Goal: Find specific page/section: Find specific page/section

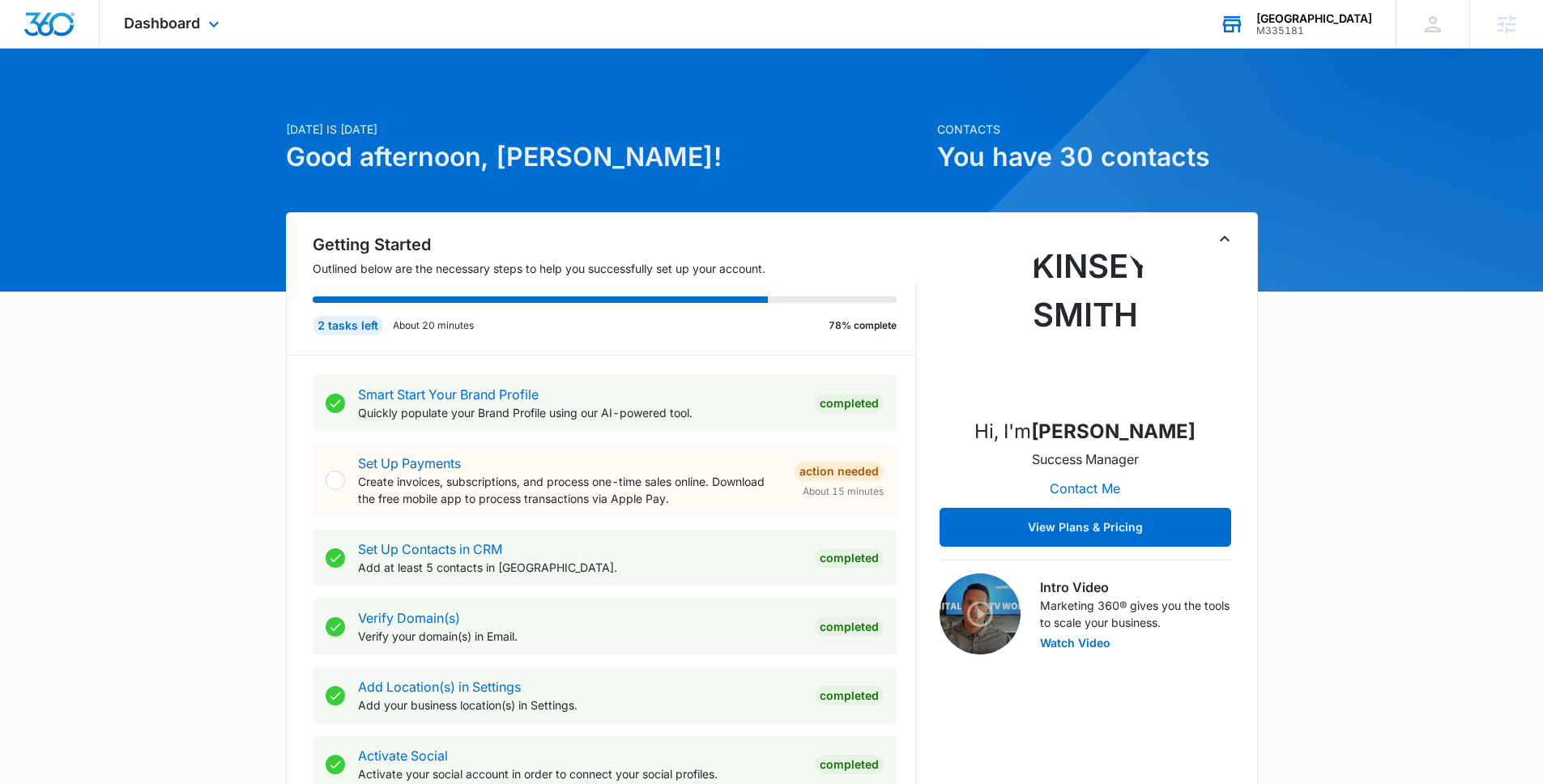
click at [1302, 22] on div "[GEOGRAPHIC_DATA]" at bounding box center [1314, 18] width 116 height 13
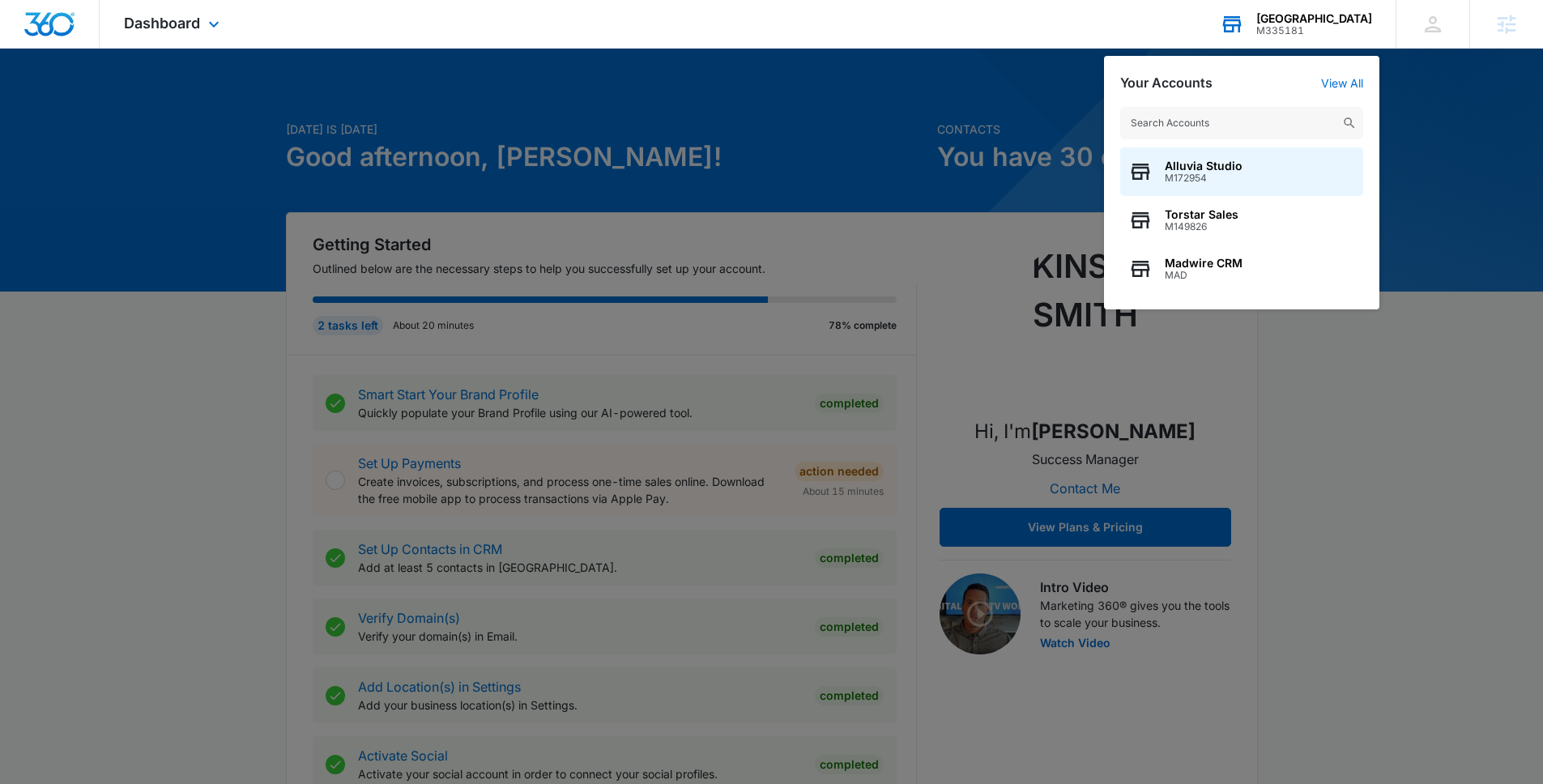
click at [1175, 124] on input "text" at bounding box center [1241, 123] width 243 height 33
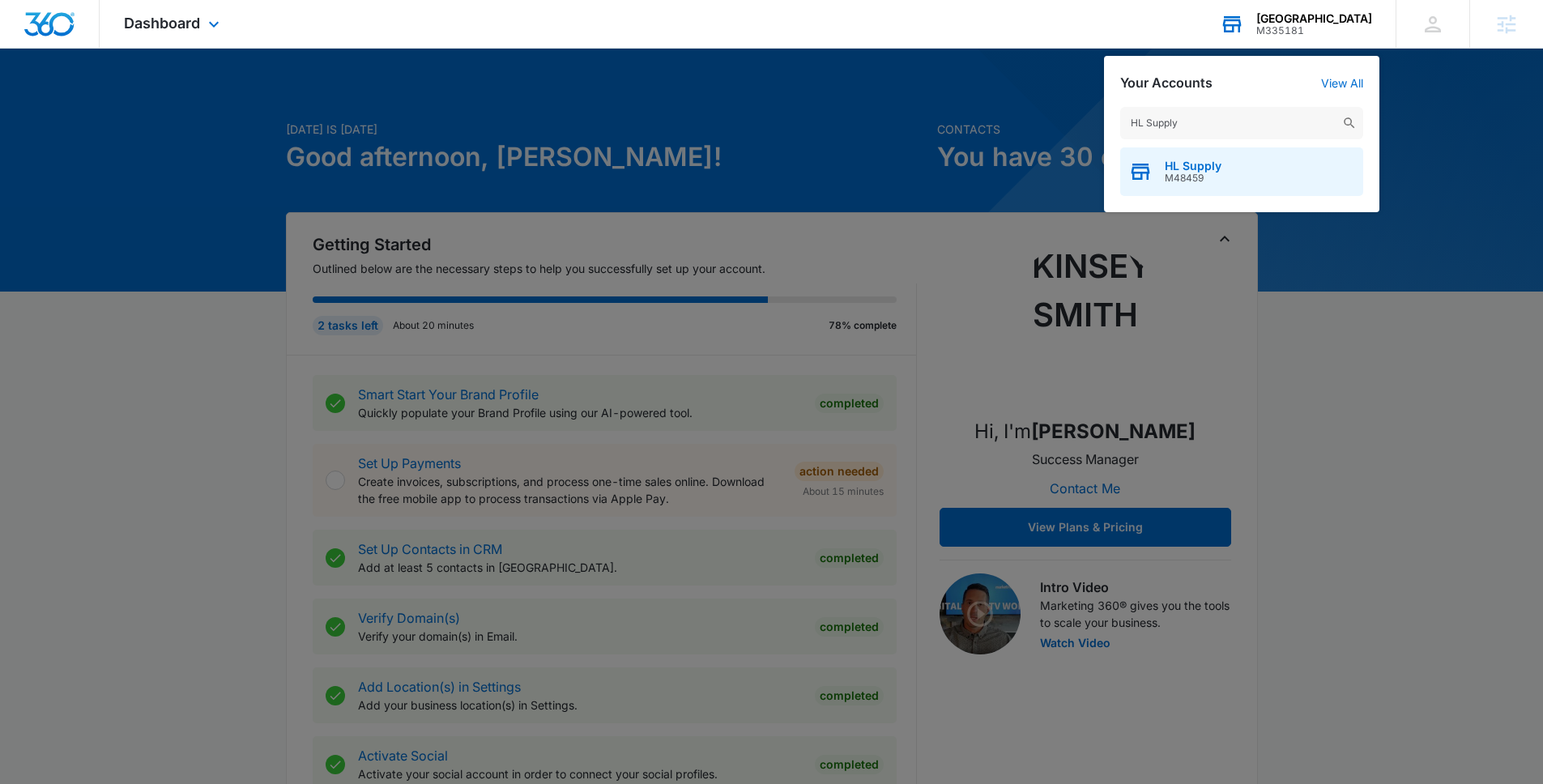
type input "HL Supply"
click at [1193, 171] on span "HL Supply" at bounding box center [1193, 166] width 57 height 13
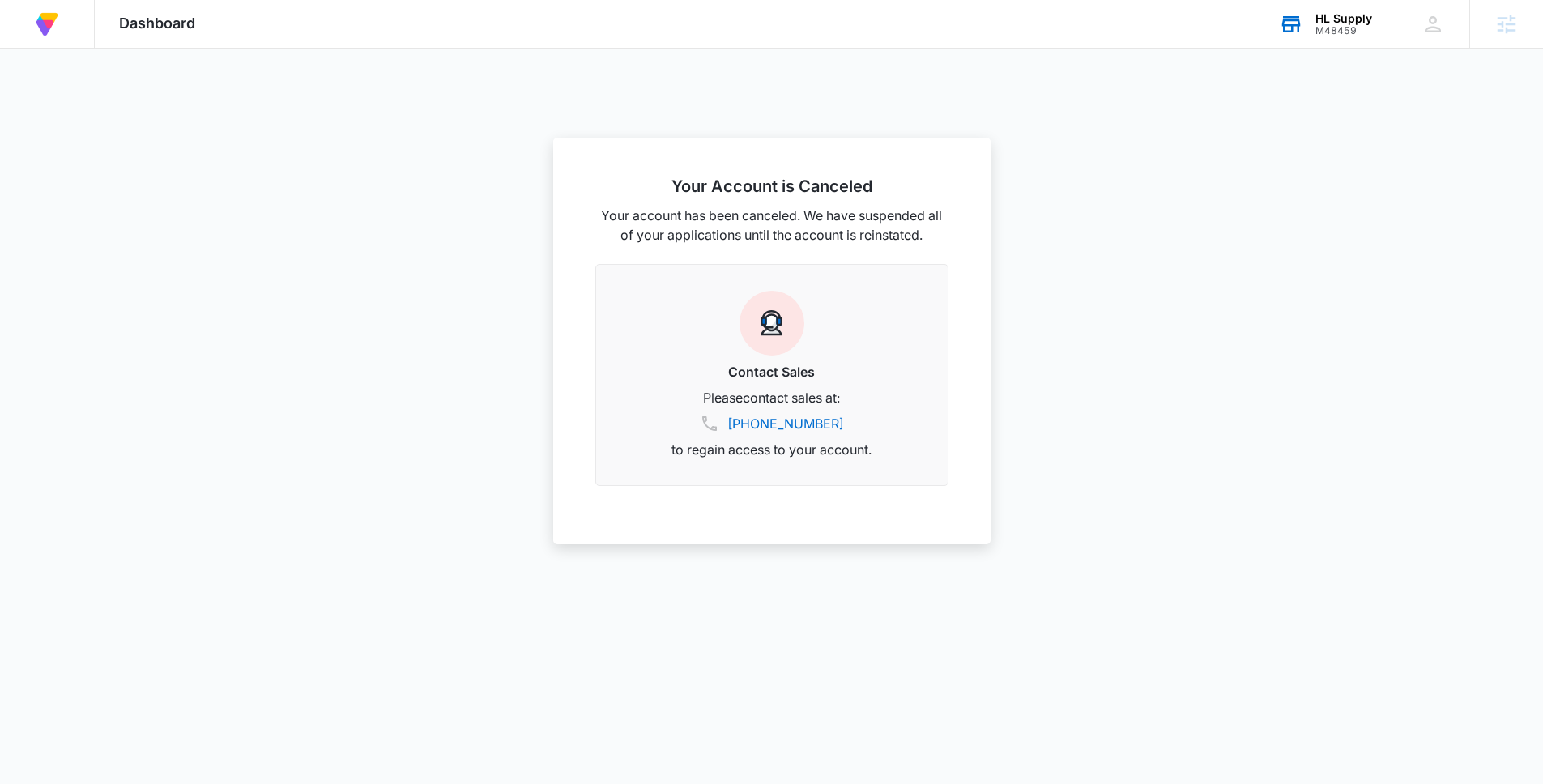
click at [1341, 112] on div at bounding box center [771, 392] width 1543 height 784
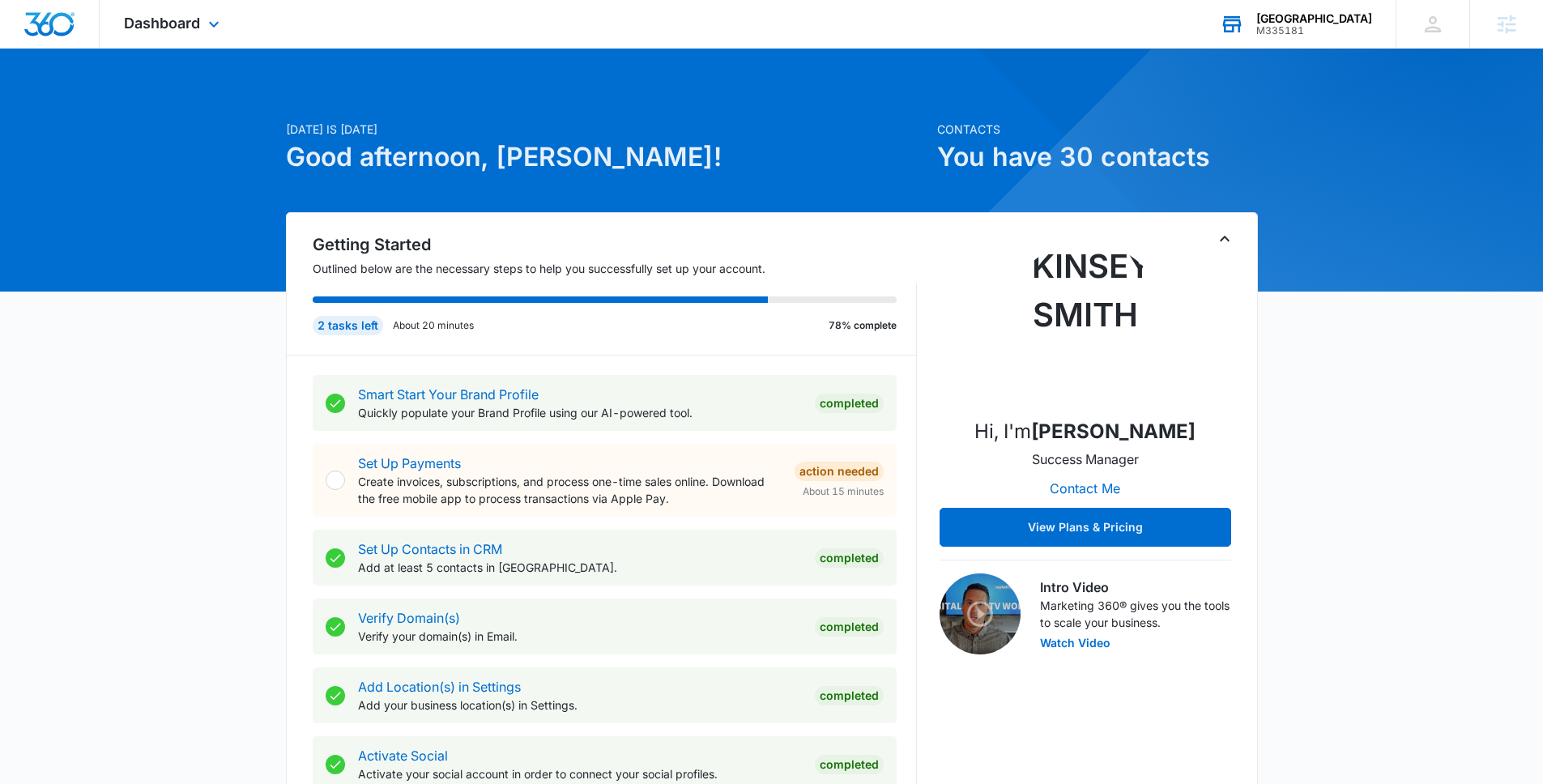
click at [1277, 27] on div "M335181" at bounding box center [1314, 30] width 116 height 11
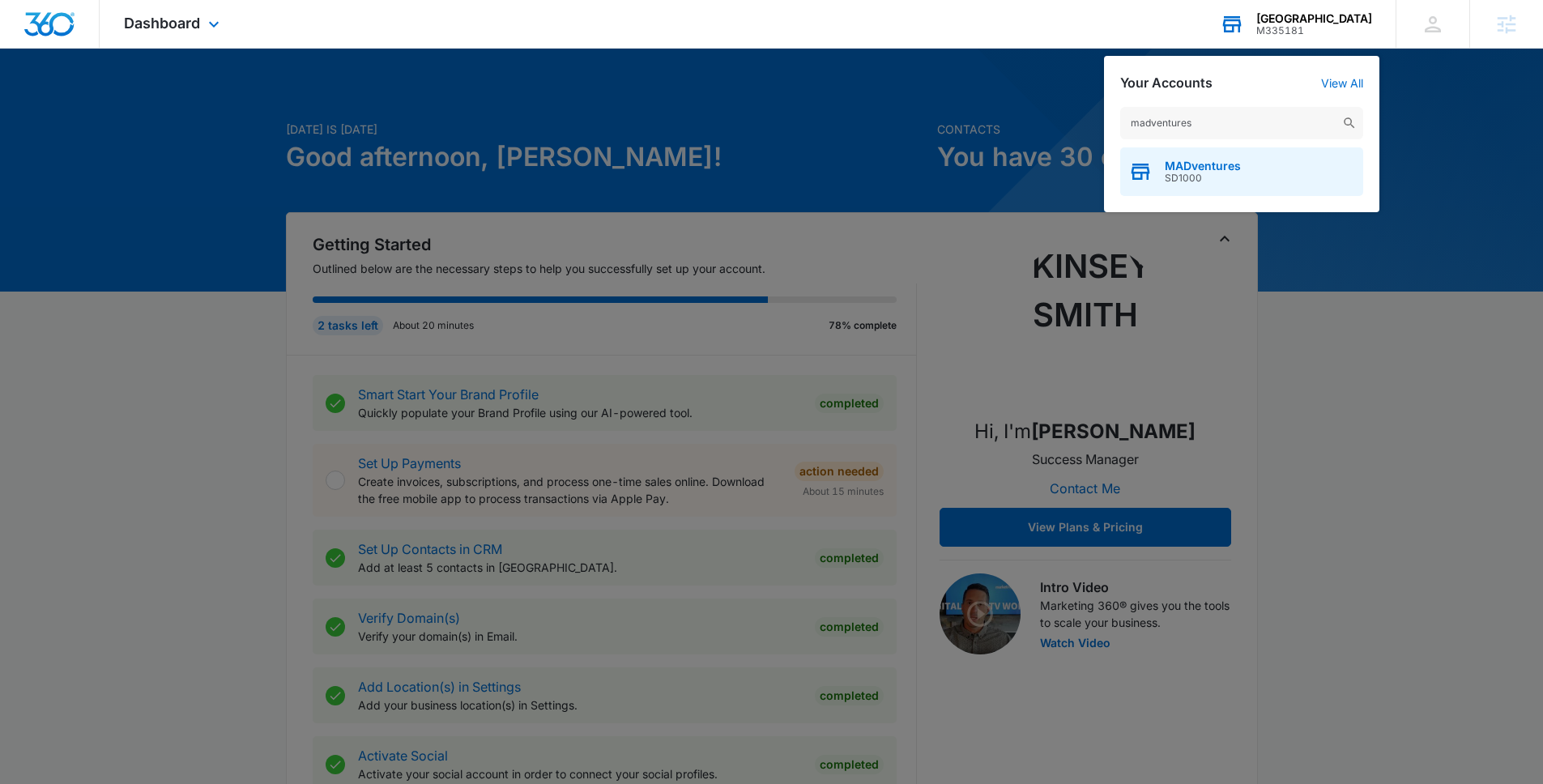
type input "madventures"
click at [1203, 163] on span "MADventures" at bounding box center [1203, 166] width 76 height 13
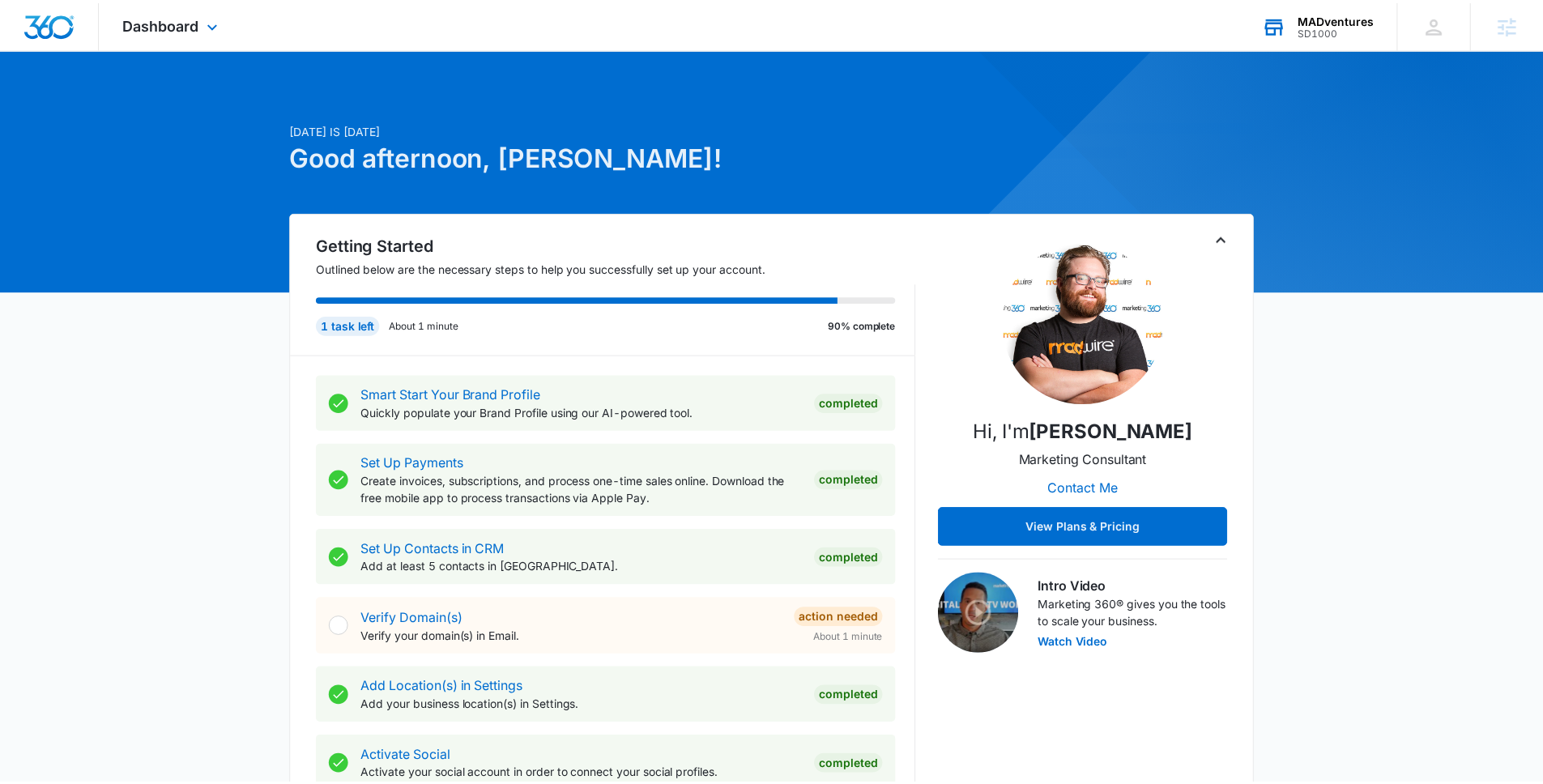
scroll to position [83, 0]
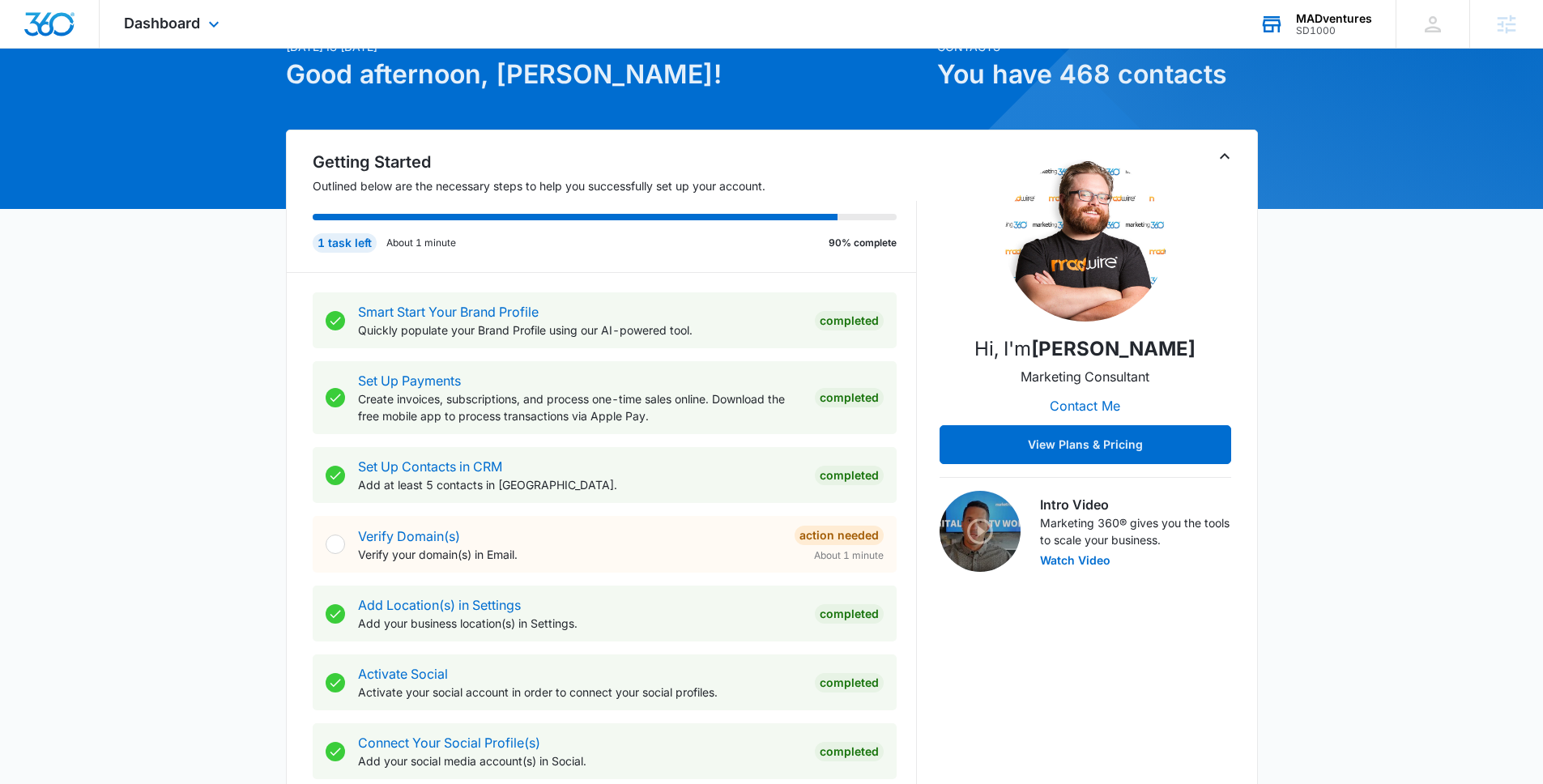
click at [1221, 151] on icon "Toggle Collapse" at bounding box center [1224, 156] width 20 height 20
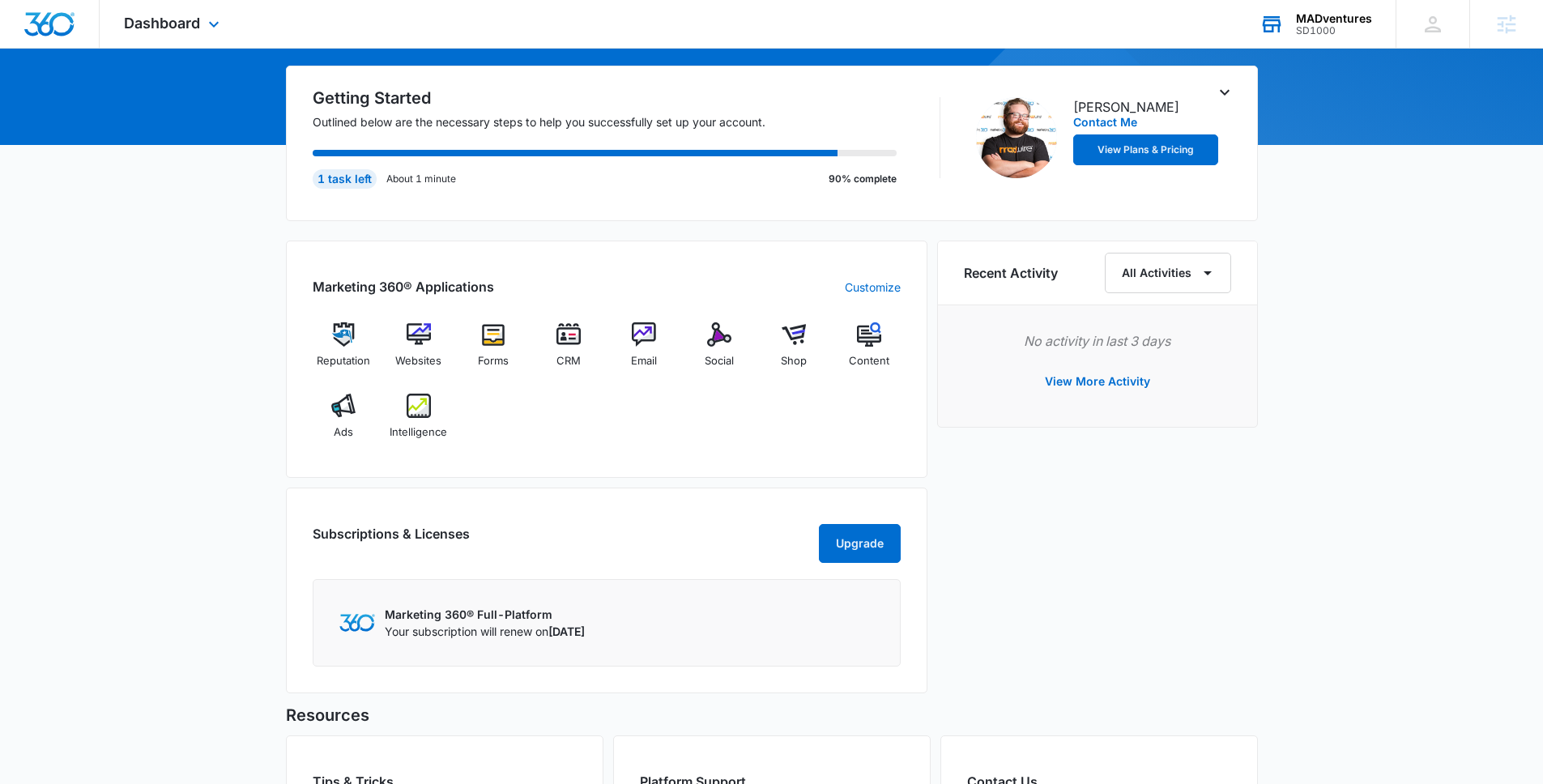
scroll to position [263, 0]
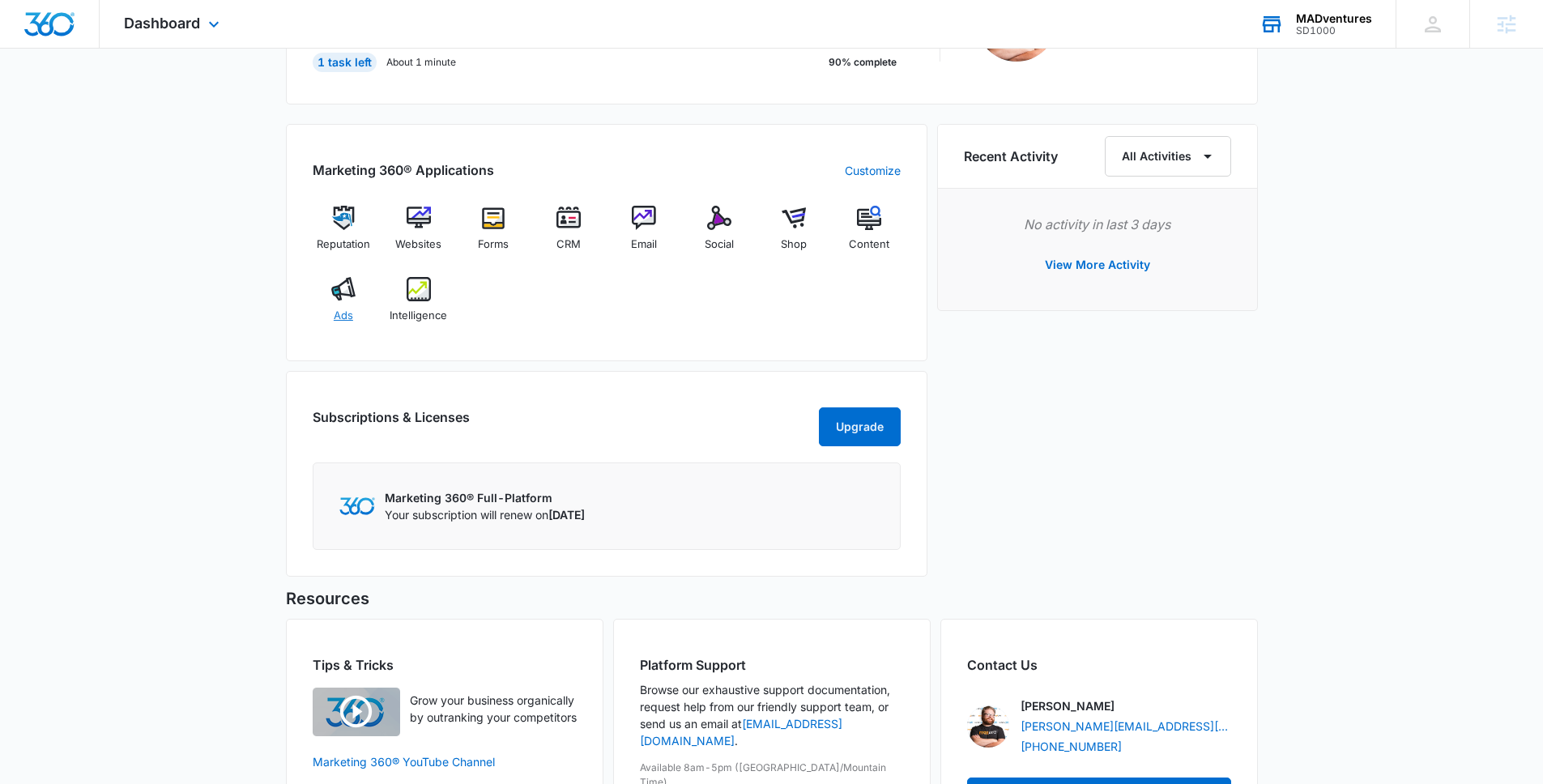
click at [342, 291] on img at bounding box center [344, 289] width 24 height 24
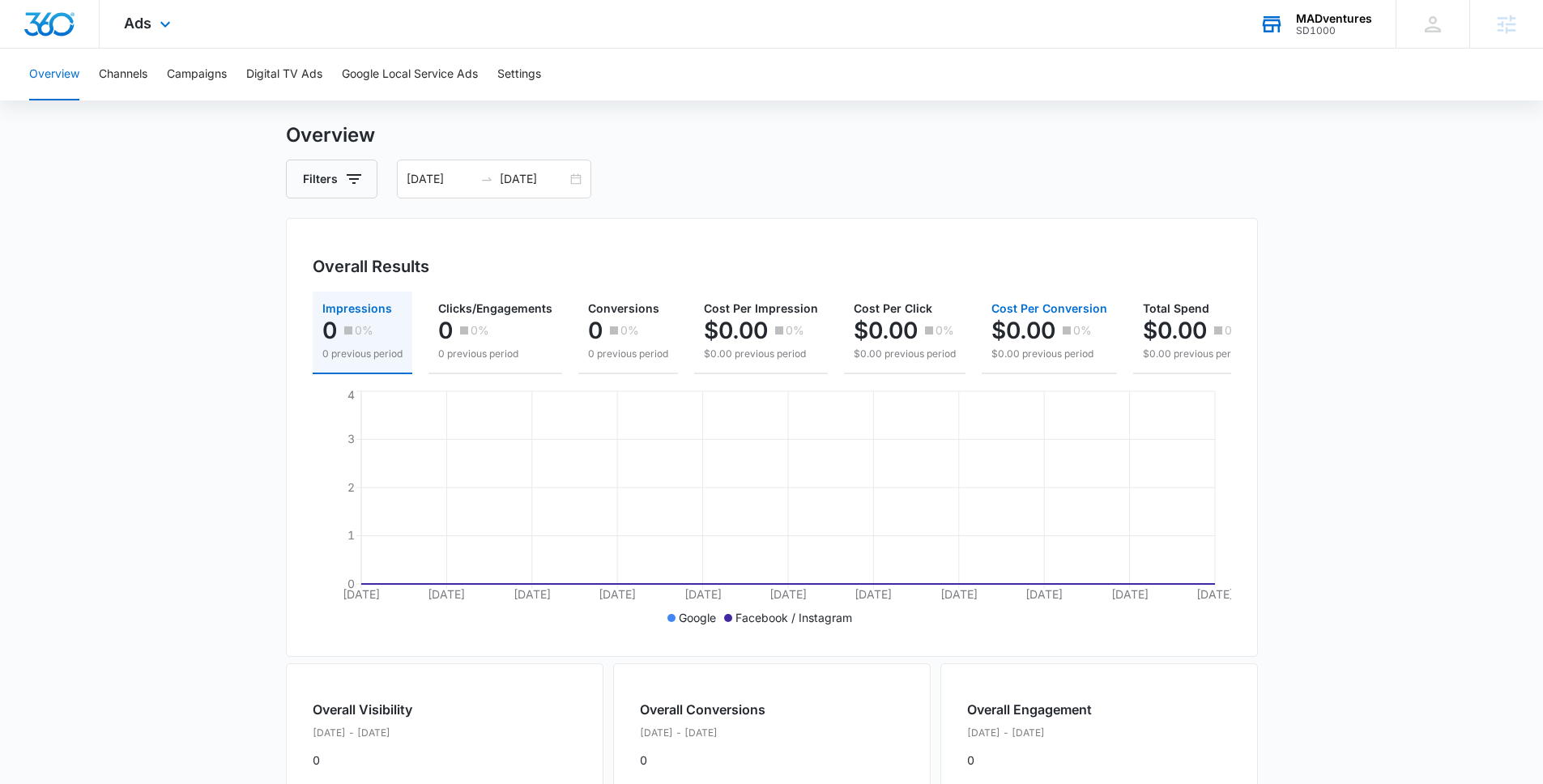
scroll to position [42, 0]
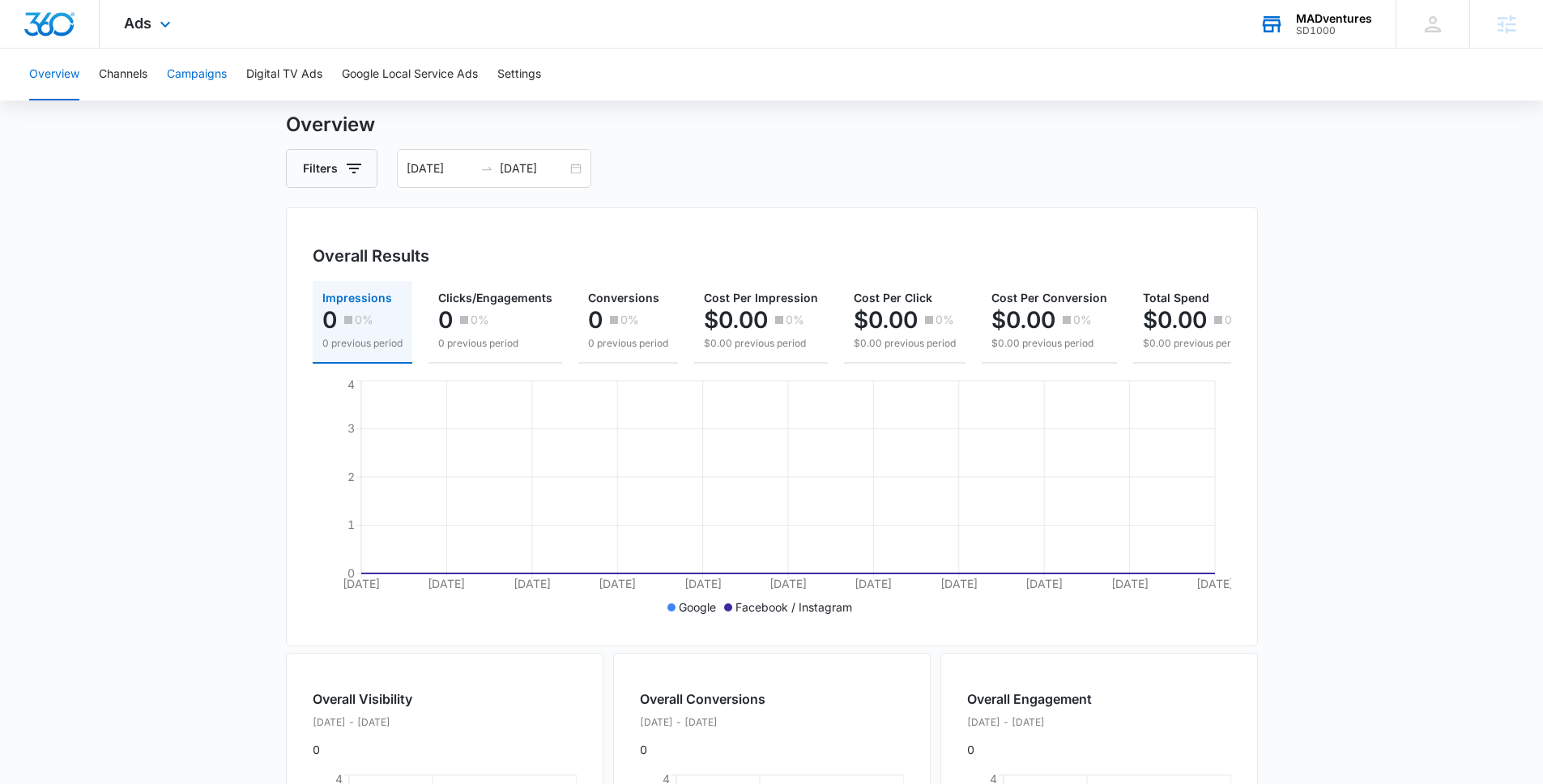
click at [201, 79] on button "Campaigns" at bounding box center [196, 74] width 60 height 52
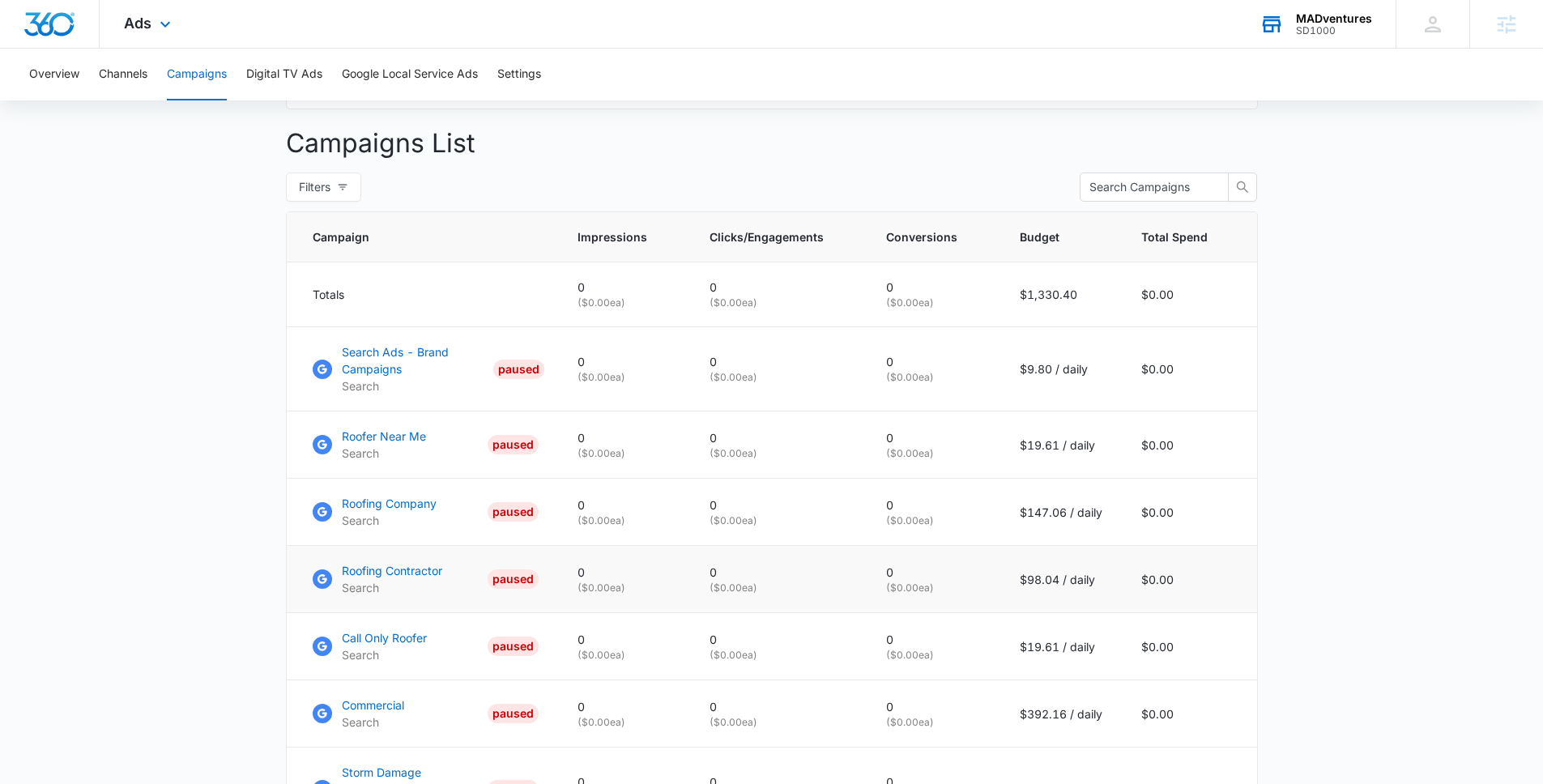
scroll to position [766, 0]
